Goal: Task Accomplishment & Management: Manage account settings

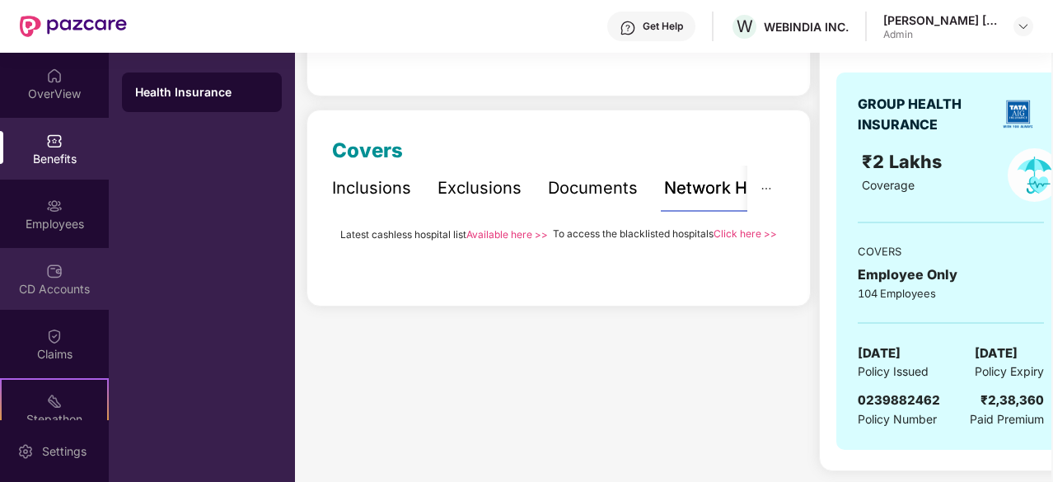
scroll to position [152, 0]
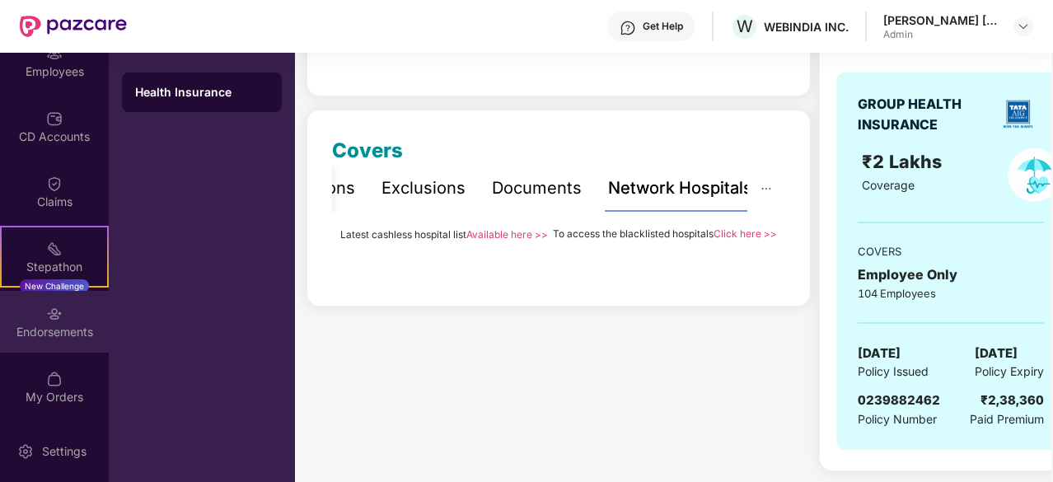
click at [61, 303] on div "Endorsements" at bounding box center [54, 322] width 109 height 62
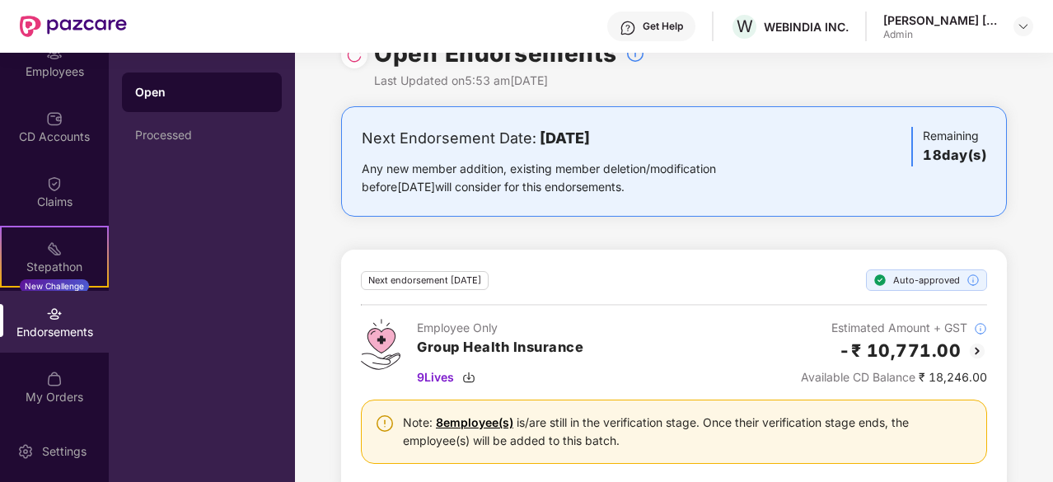
scroll to position [69, 0]
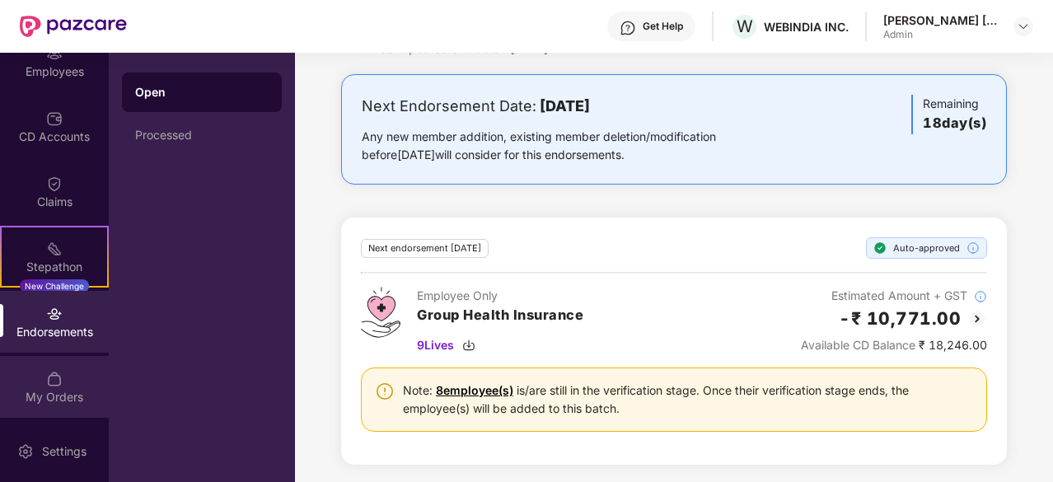
click at [68, 389] on div "My Orders" at bounding box center [54, 397] width 109 height 16
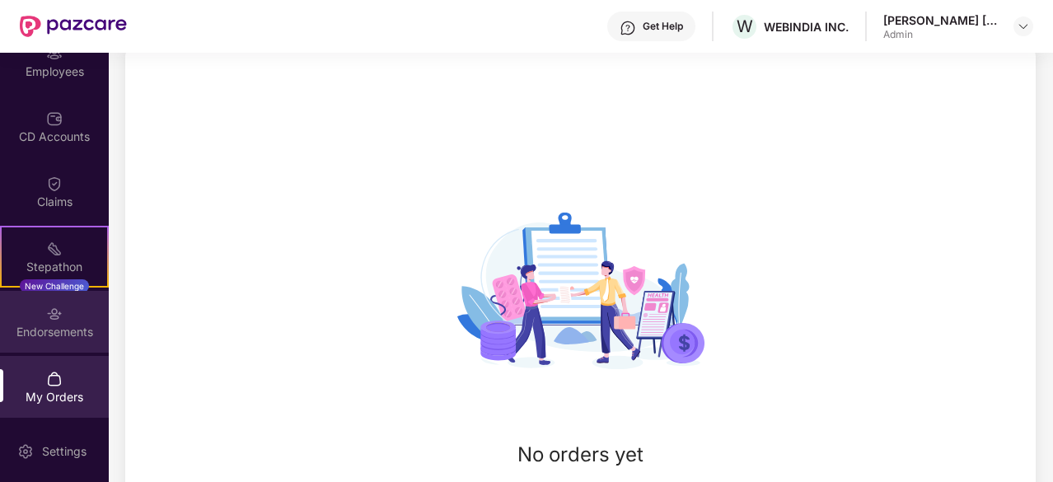
click at [47, 311] on img at bounding box center [54, 314] width 16 height 16
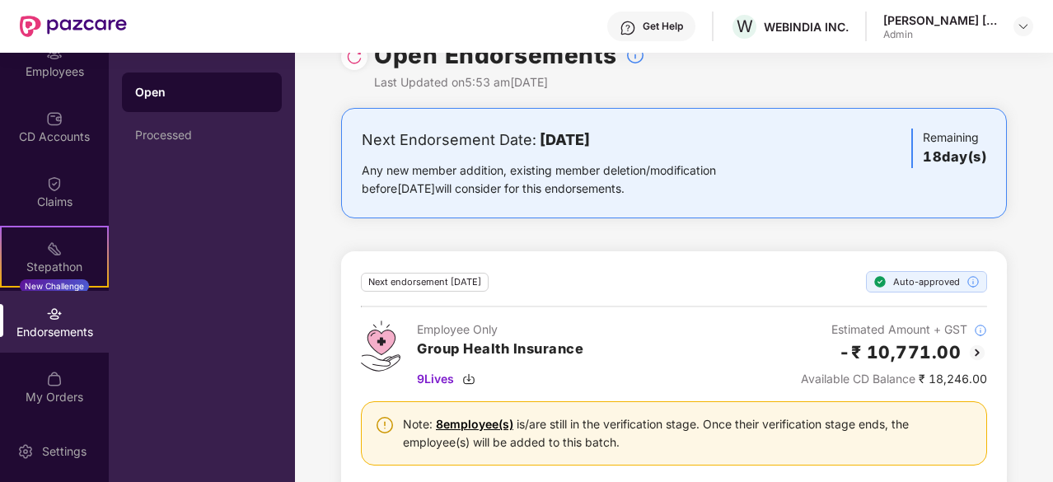
scroll to position [69, 0]
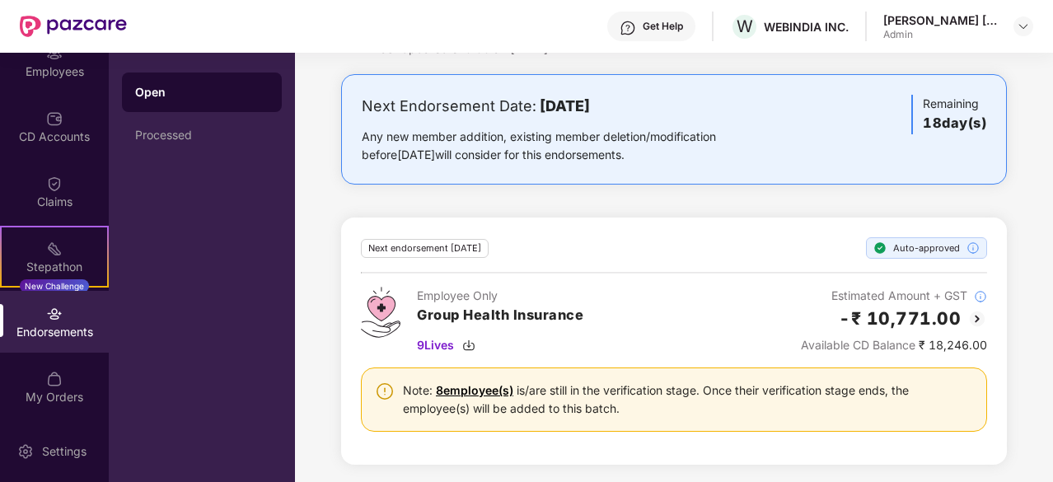
click at [479, 386] on link "8 employee(s)" at bounding box center [474, 390] width 77 height 14
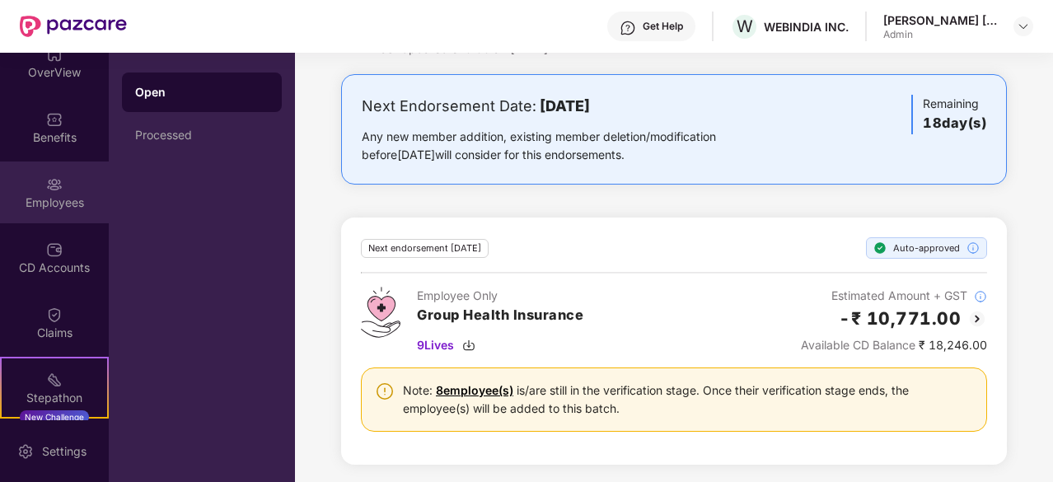
scroll to position [0, 0]
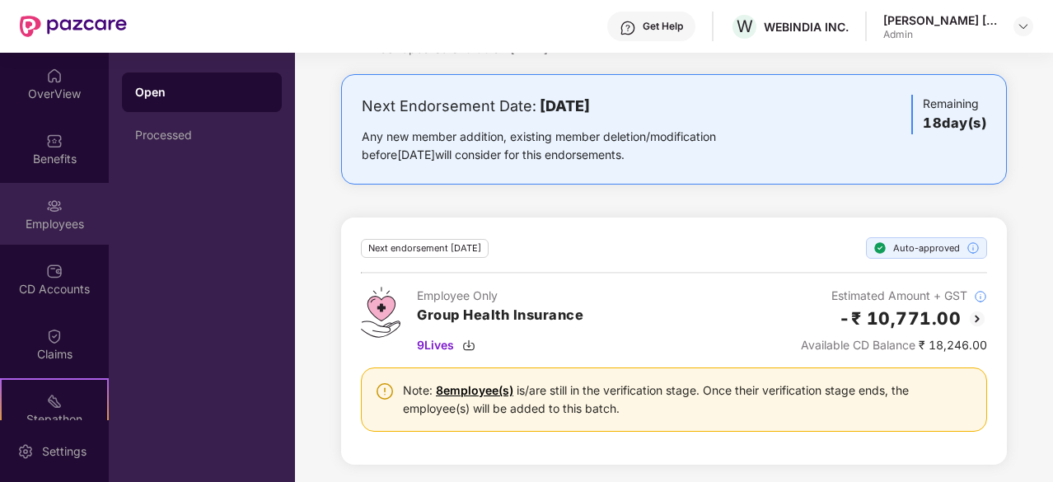
click at [69, 222] on div "Employees" at bounding box center [54, 224] width 109 height 16
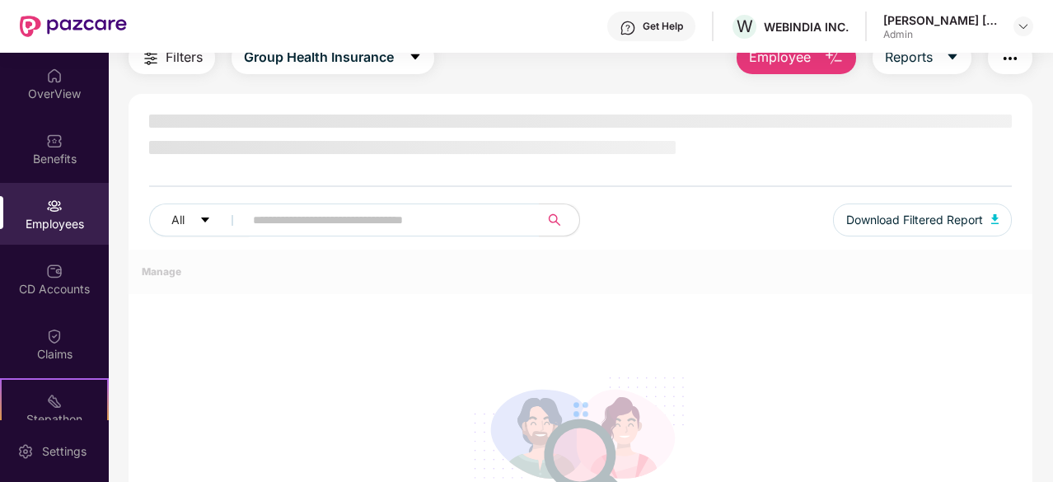
scroll to position [69, 0]
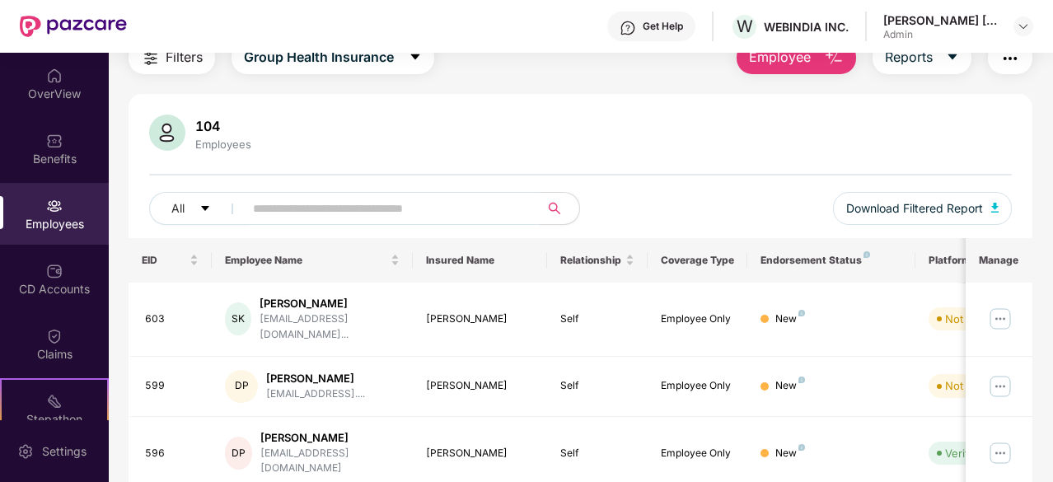
click at [293, 199] on input "text" at bounding box center [385, 208] width 264 height 25
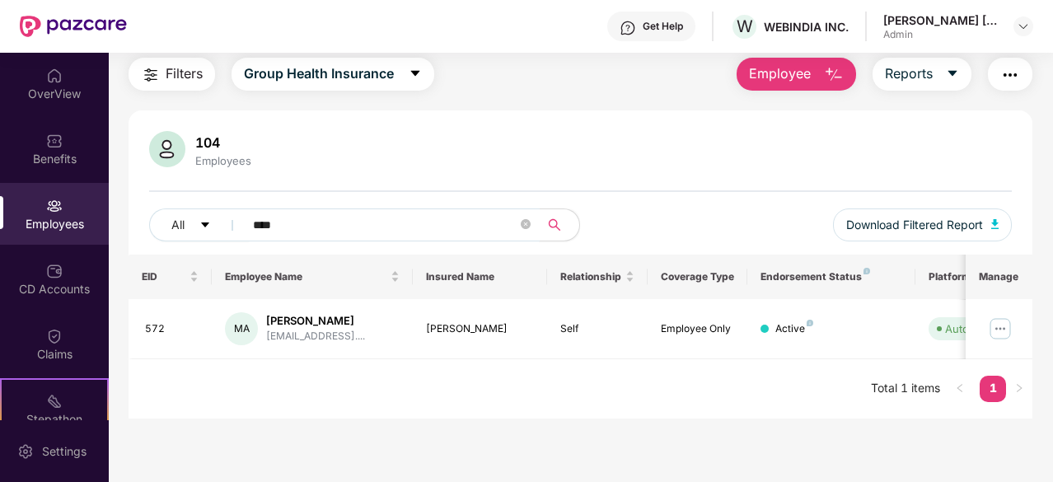
scroll to position [53, 0]
type input "*"
click at [320, 235] on input "**" at bounding box center [385, 225] width 264 height 25
type input "*"
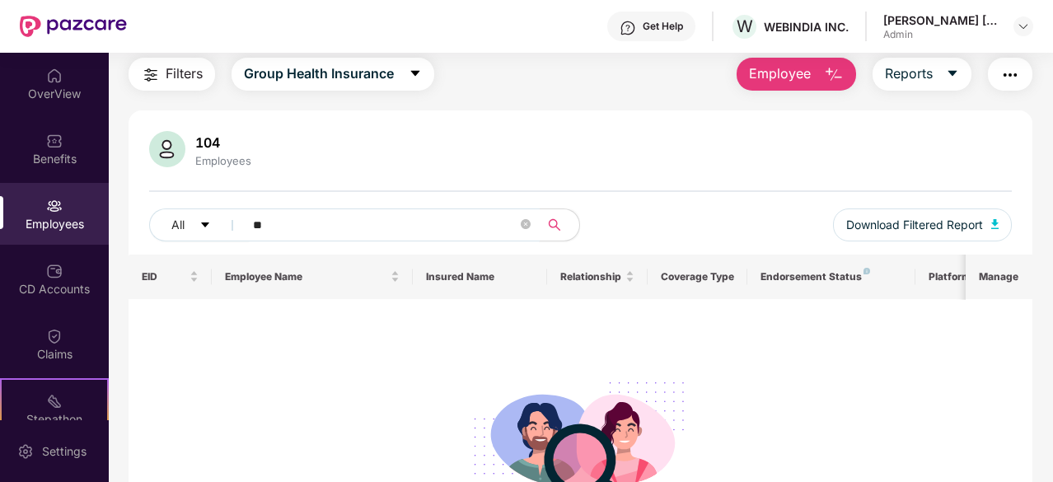
scroll to position [69, 0]
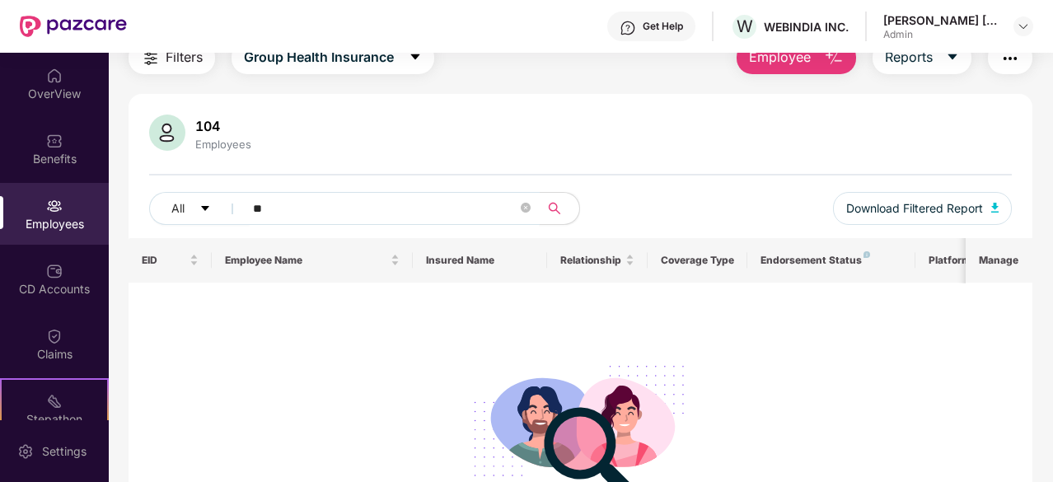
type input "*"
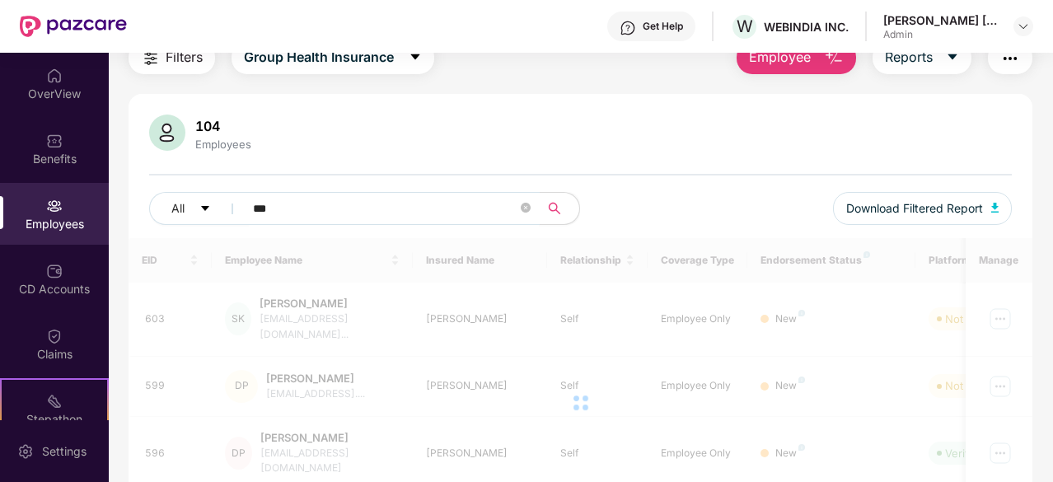
scroll to position [53, 0]
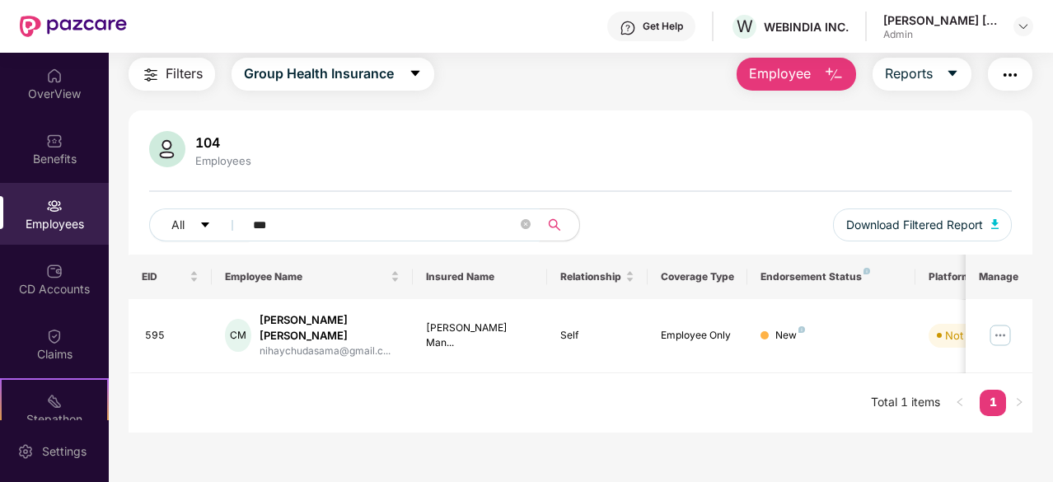
click at [389, 232] on input "***" at bounding box center [385, 225] width 264 height 25
type input "*"
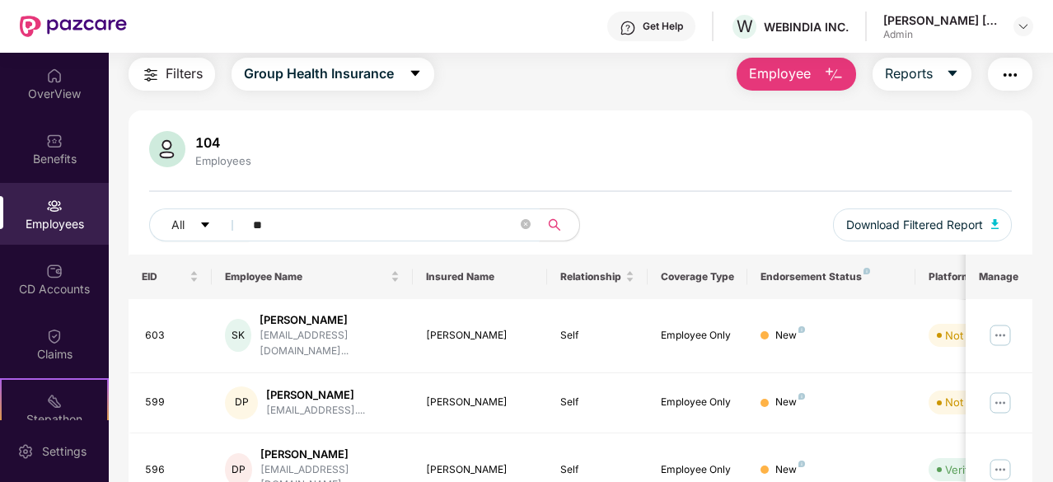
scroll to position [69, 0]
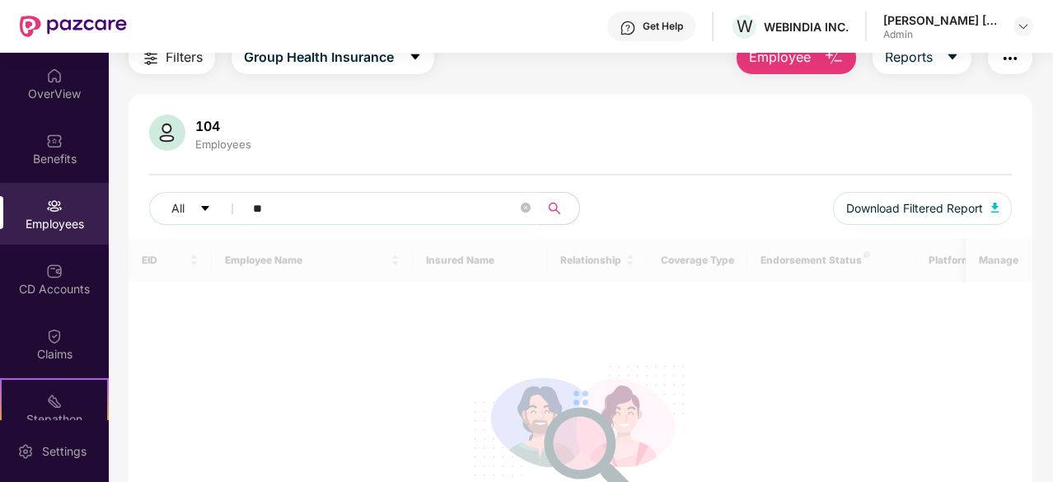
type input "*"
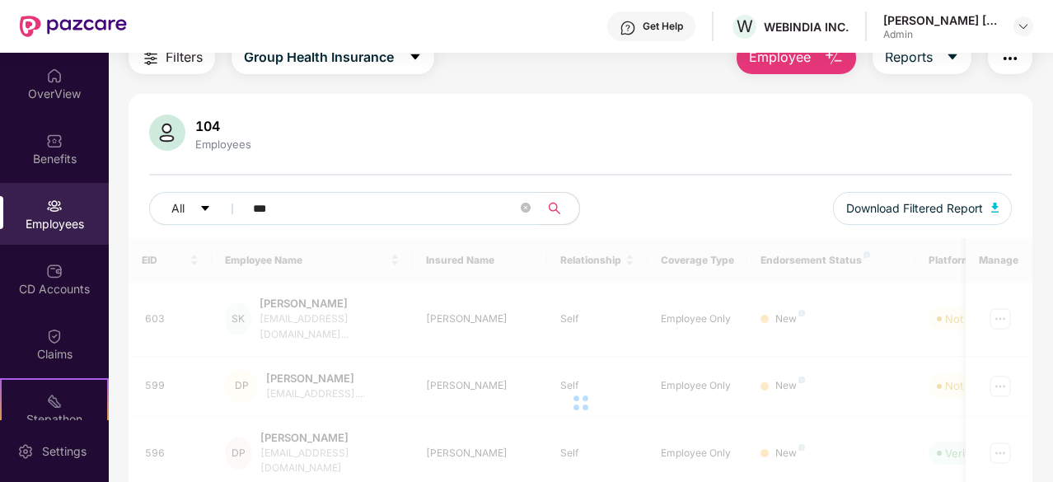
scroll to position [53, 0]
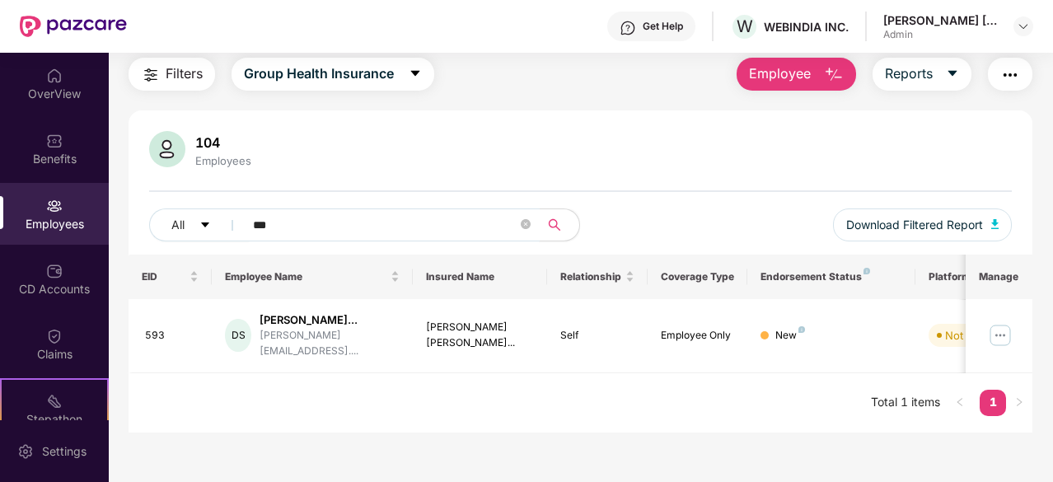
click at [389, 222] on input "***" at bounding box center [385, 225] width 264 height 25
type input "*"
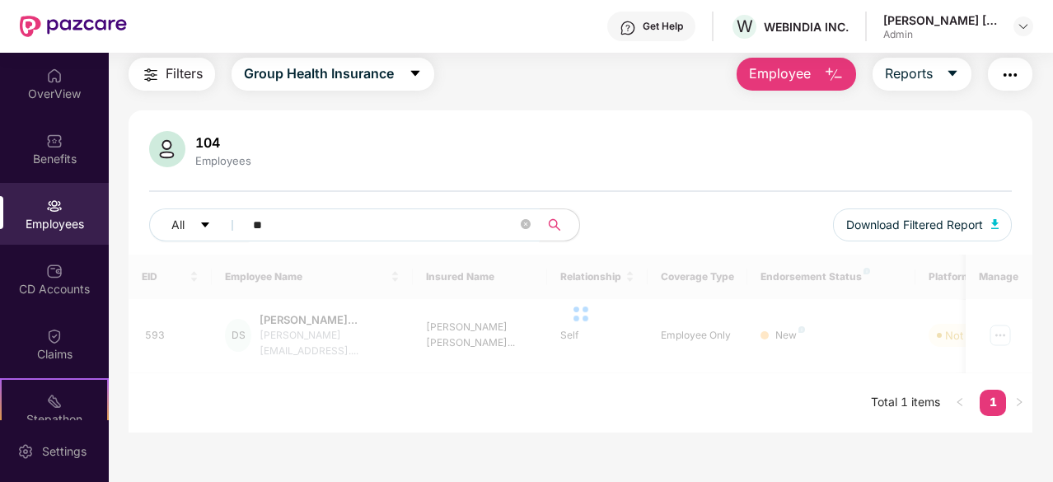
scroll to position [69, 0]
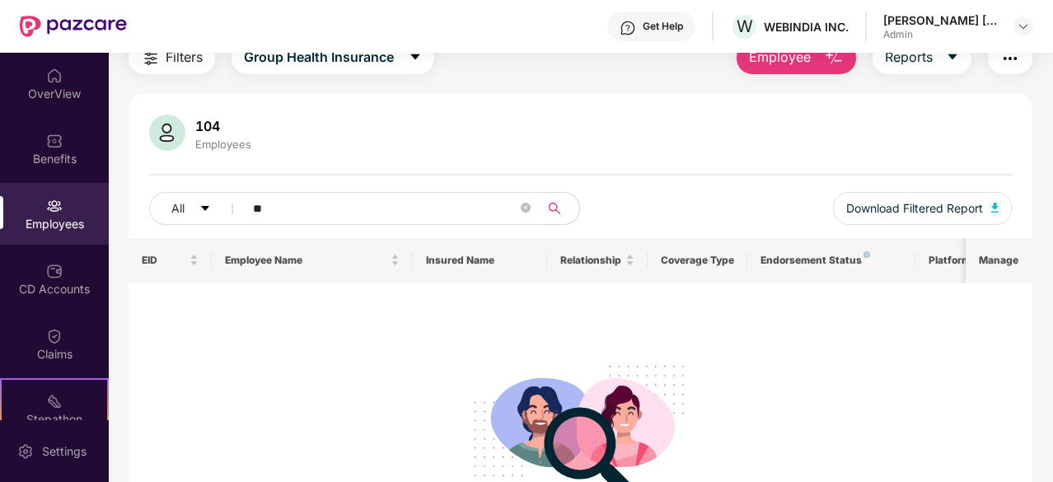
type input "*"
